Goal: Task Accomplishment & Management: Manage account settings

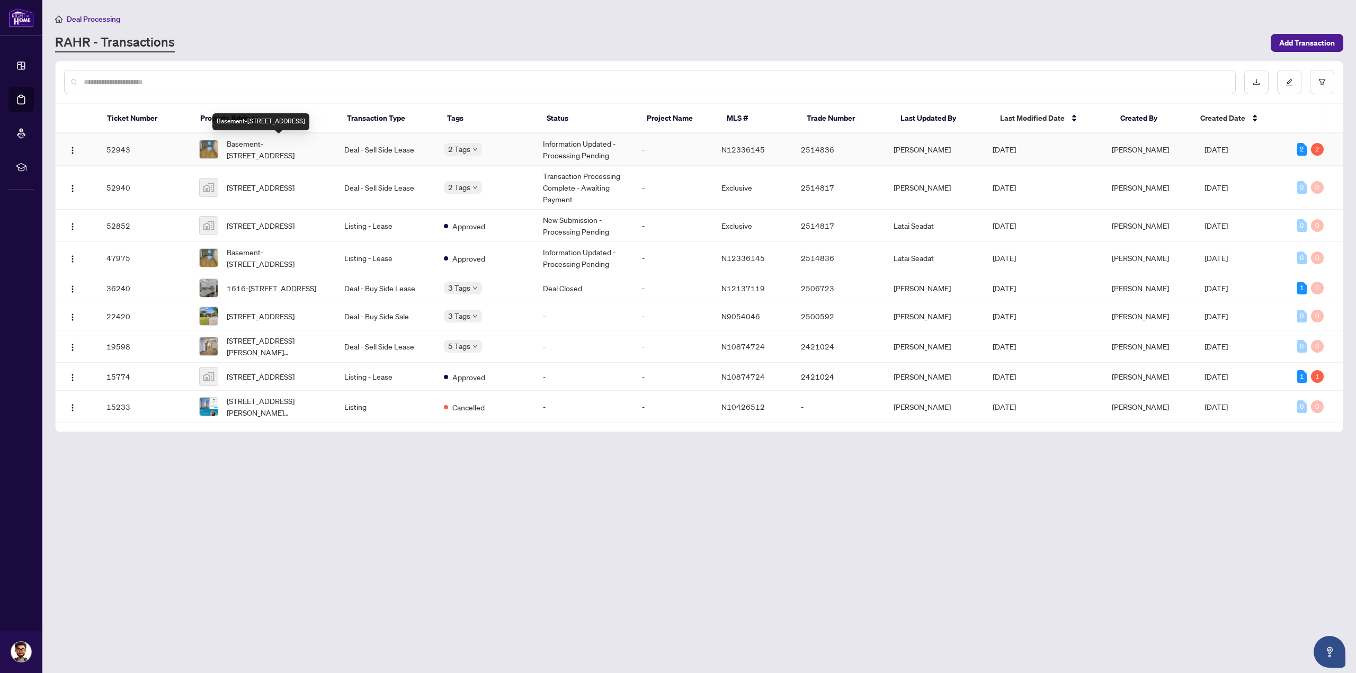
click at [268, 150] on span "Basement-55 Rockport Cres, Richmond Hill, Ontario L4C 2L7, Canada" at bounding box center [277, 149] width 101 height 23
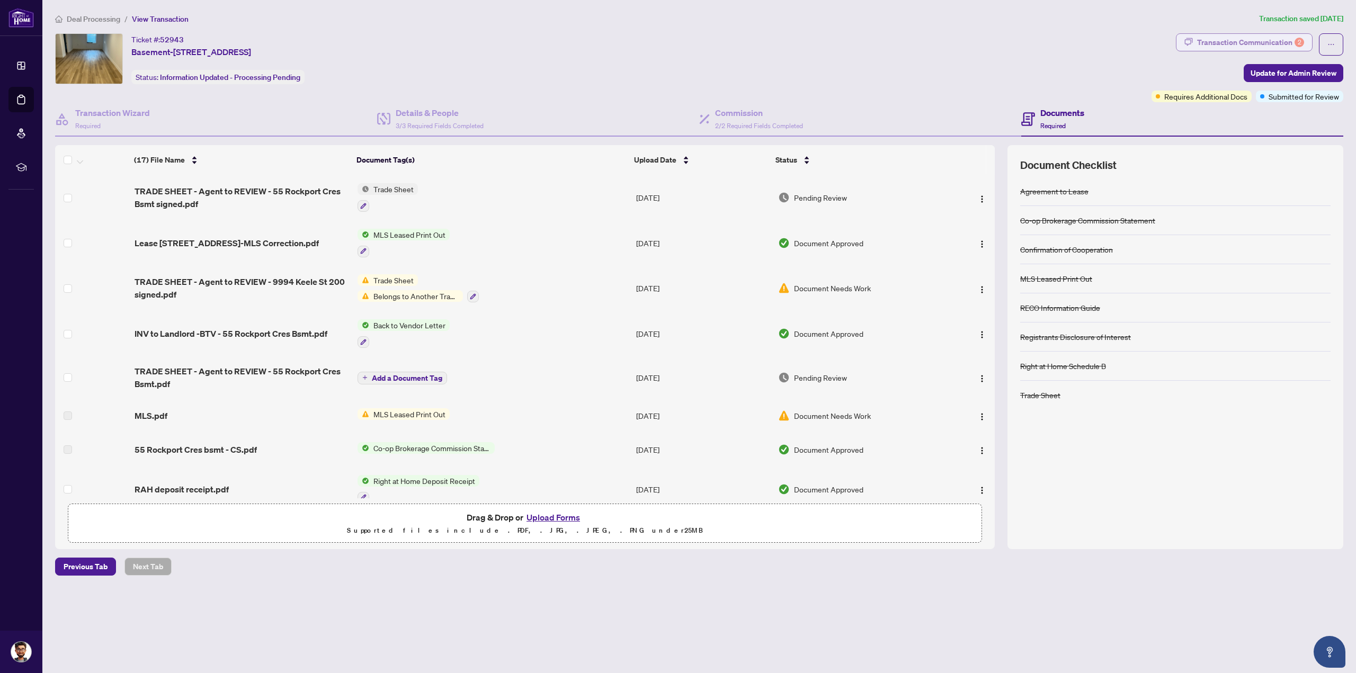
click at [1261, 37] on div "Transaction Communication 2" at bounding box center [1250, 42] width 107 height 17
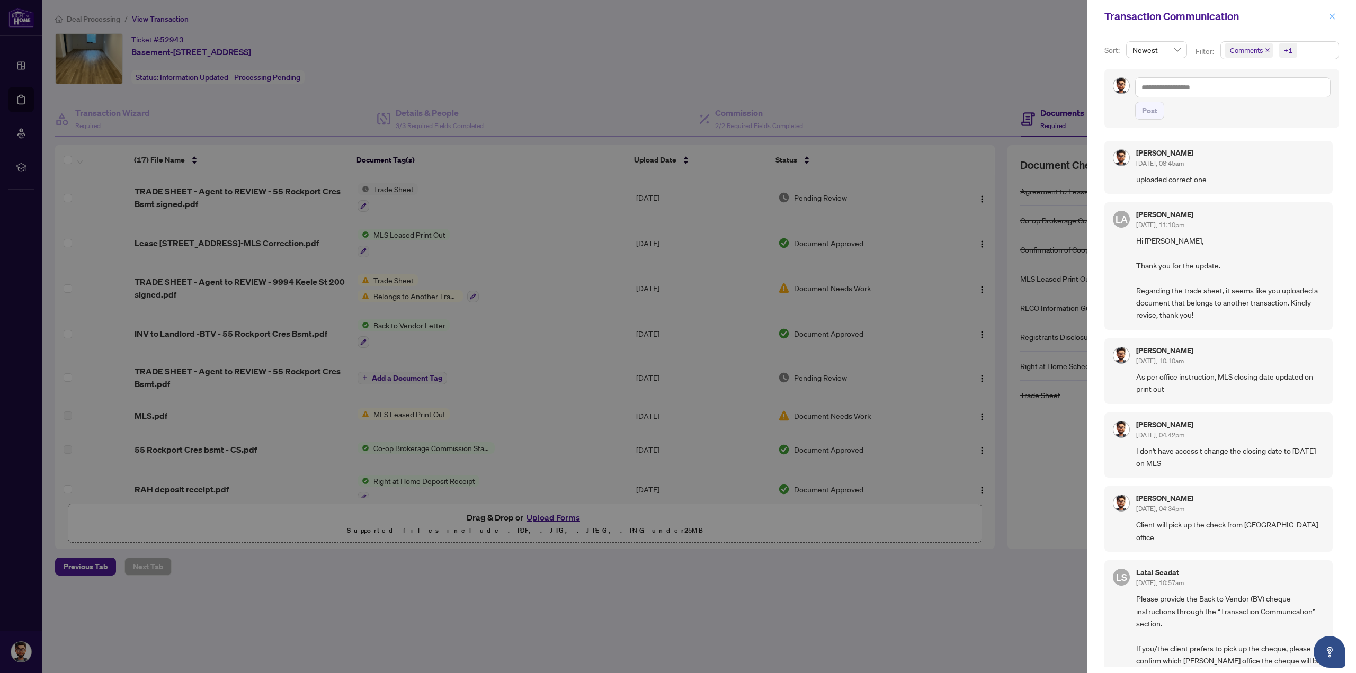
click at [1337, 20] on button "button" at bounding box center [1332, 16] width 14 height 13
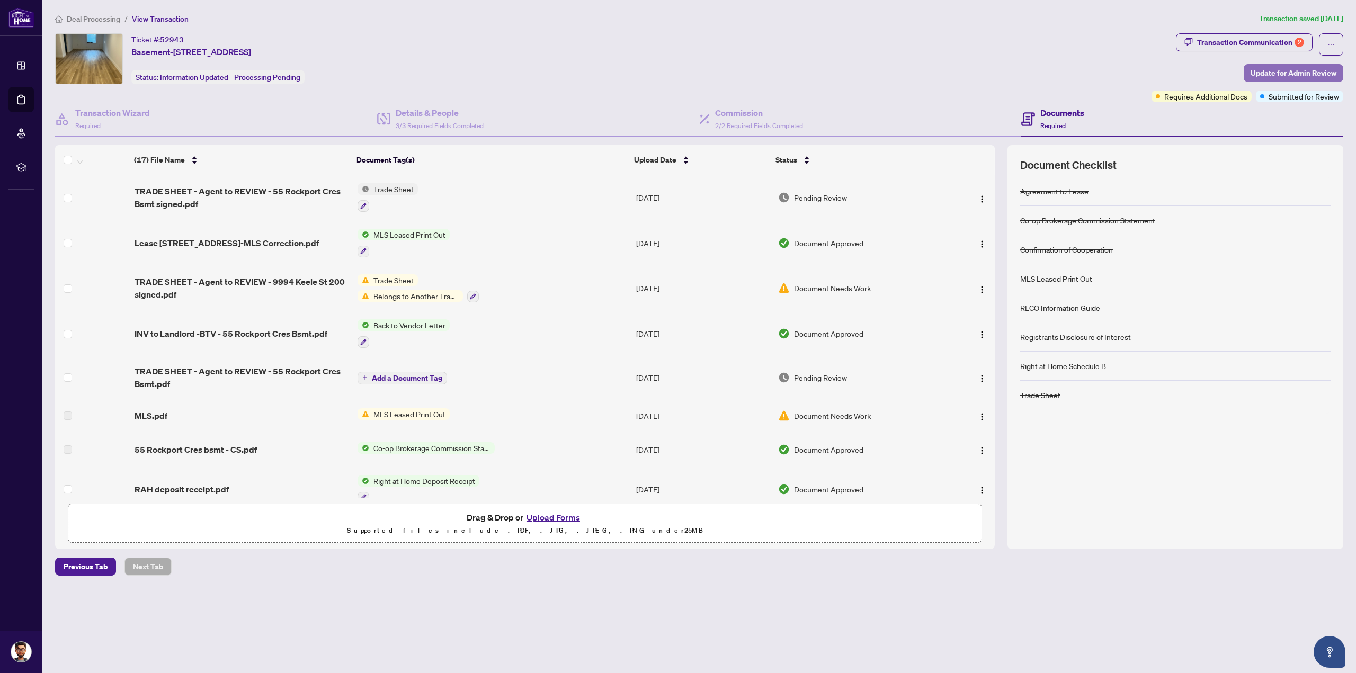
click at [1267, 73] on span "Update for Admin Review" at bounding box center [1293, 73] width 86 height 17
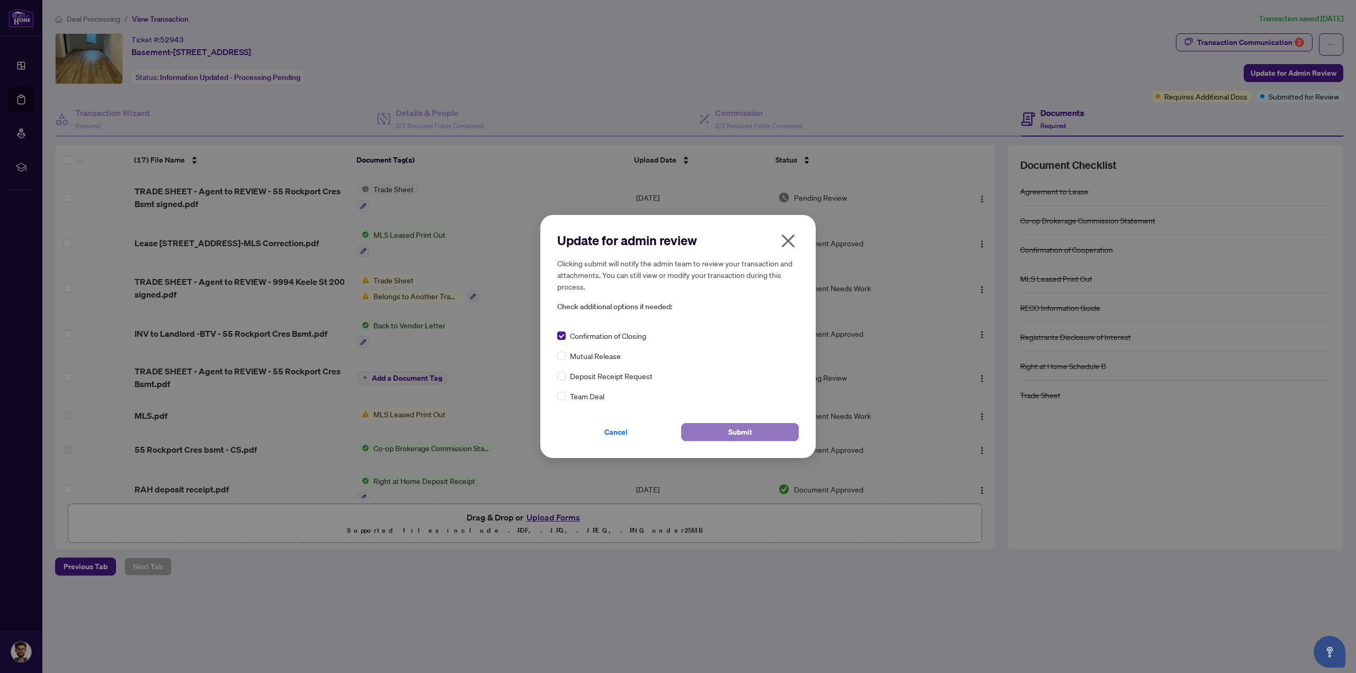
click at [743, 432] on span "Submit" at bounding box center [740, 432] width 24 height 17
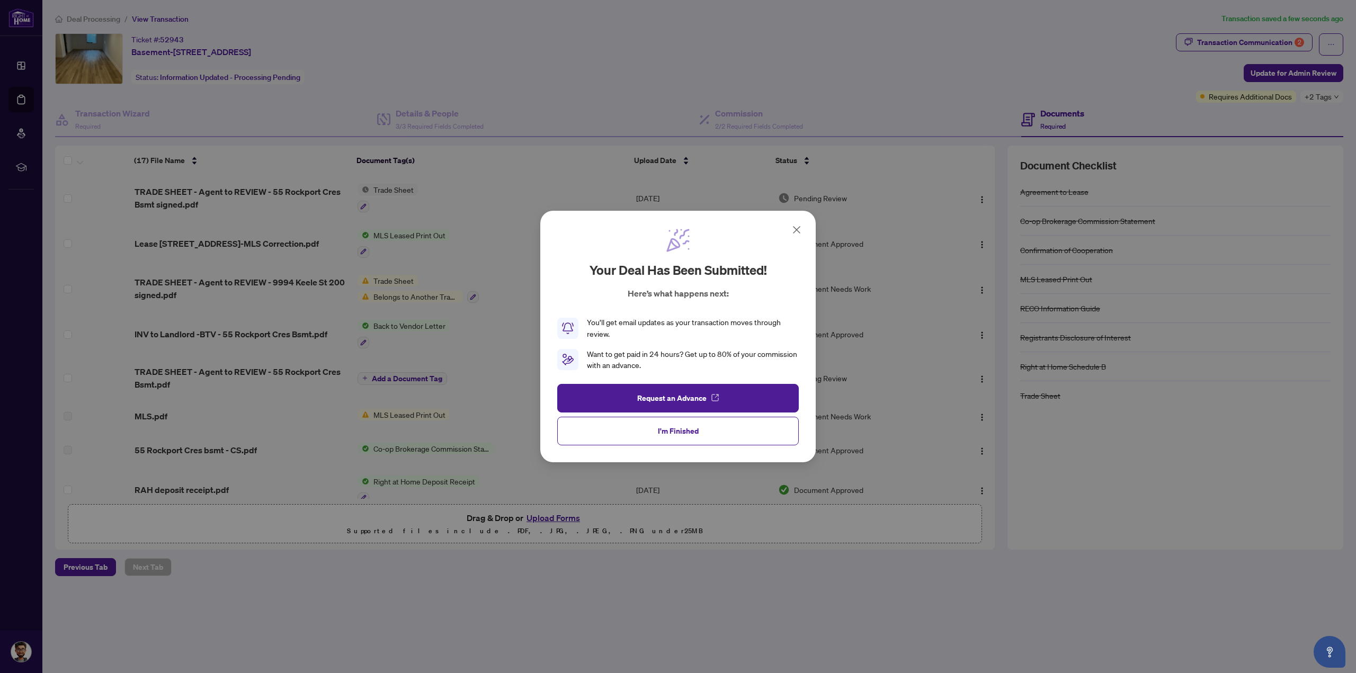
click at [796, 224] on icon at bounding box center [796, 229] width 13 height 13
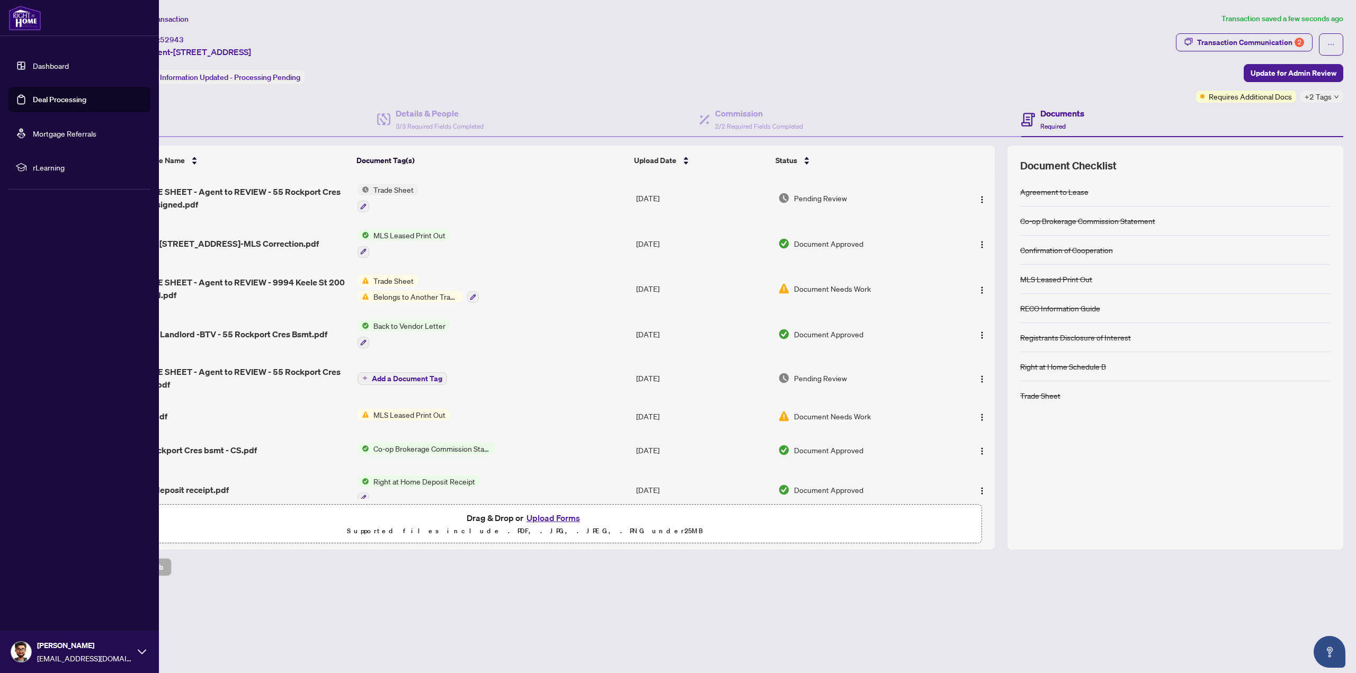
click at [50, 70] on link "Dashboard" at bounding box center [51, 66] width 36 height 10
